Goal: Information Seeking & Learning: Learn about a topic

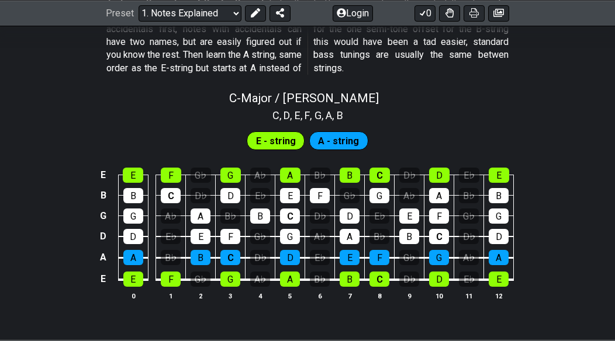
scroll to position [1111, 0]
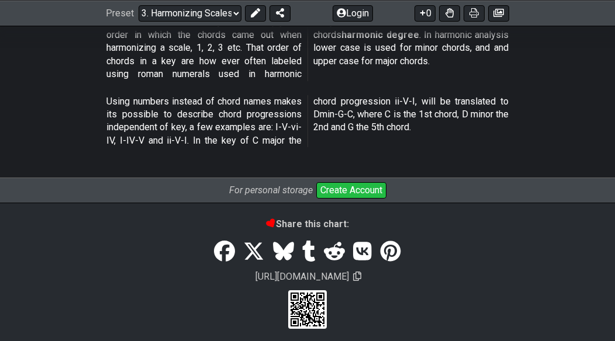
scroll to position [1738, 0]
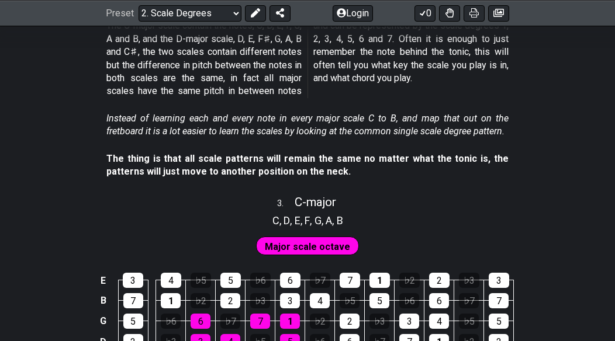
scroll to position [1403, 0]
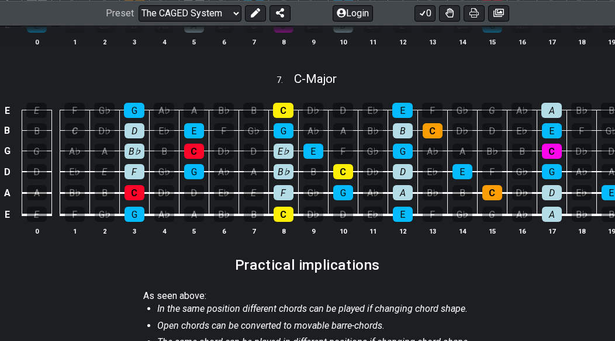
scroll to position [1403, 0]
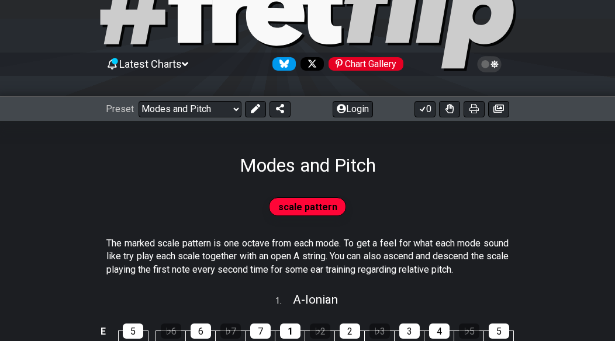
scroll to position [71, 0]
